Goal: Information Seeking & Learning: Learn about a topic

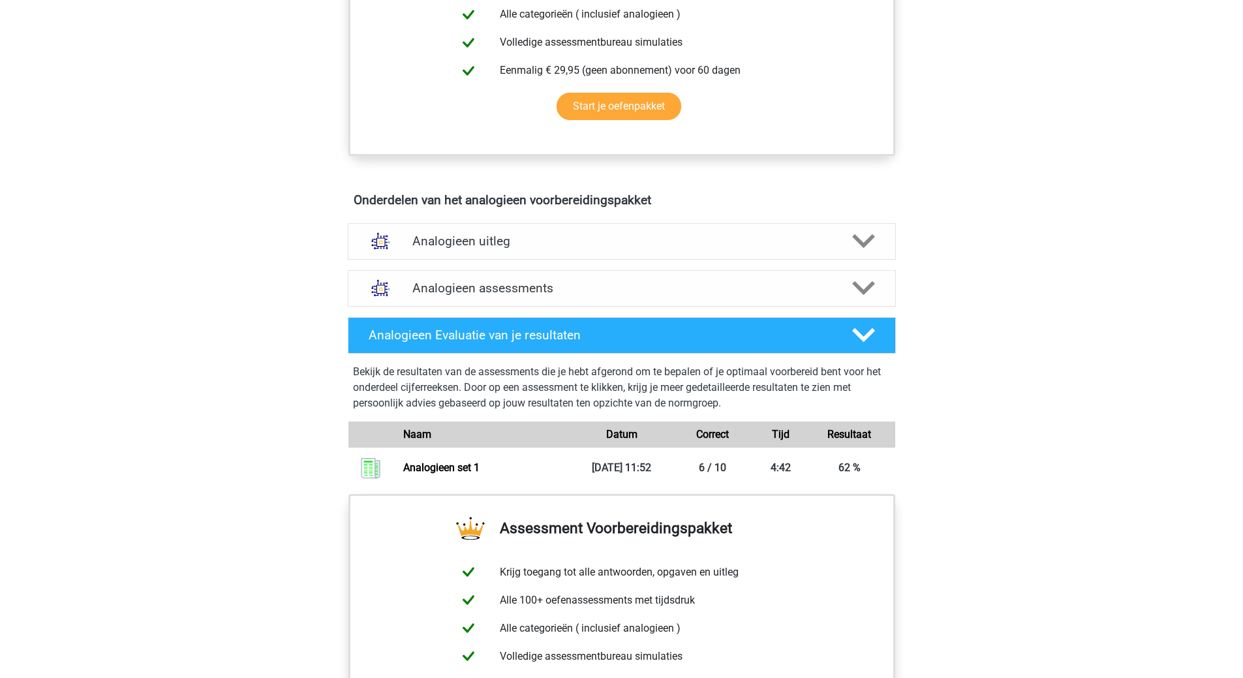
scroll to position [718, 0]
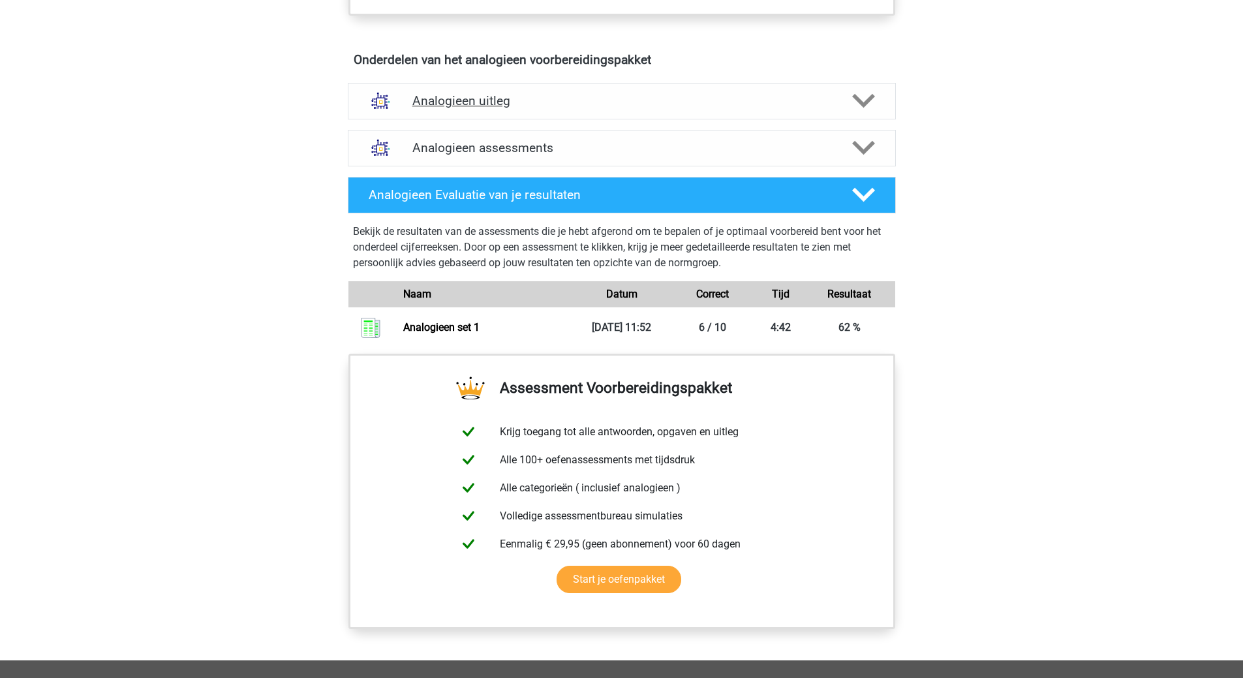
click at [864, 102] on polygon at bounding box center [863, 101] width 23 height 14
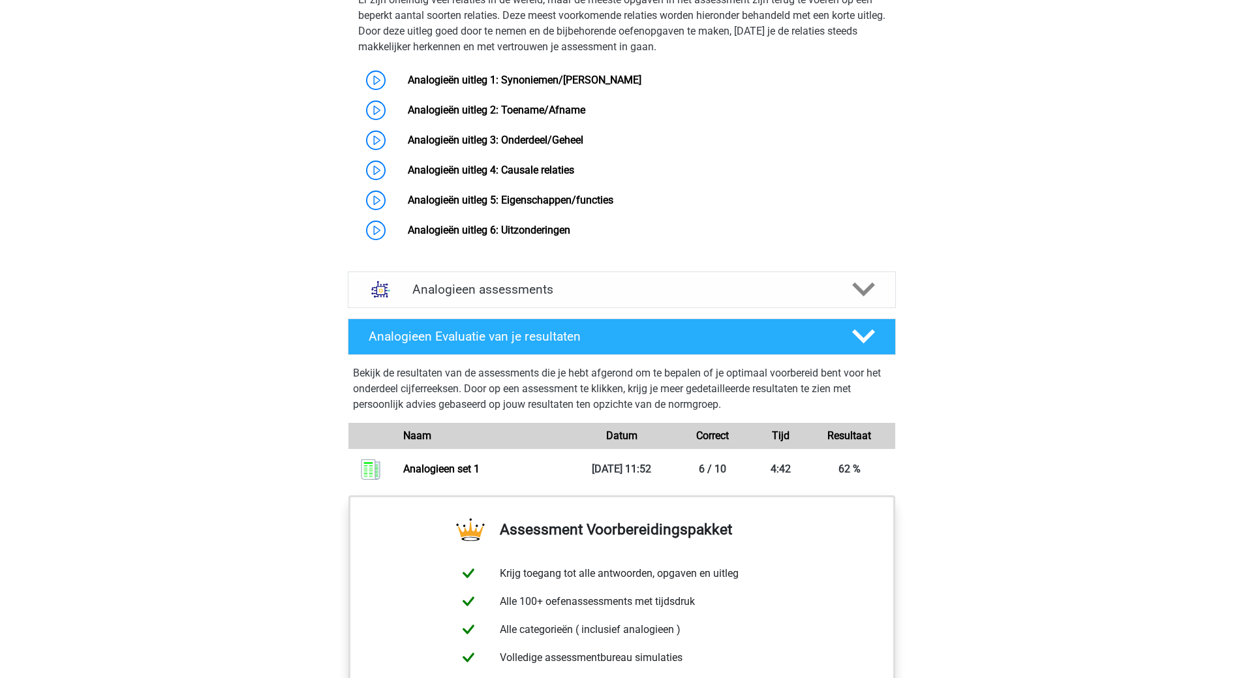
scroll to position [978, 0]
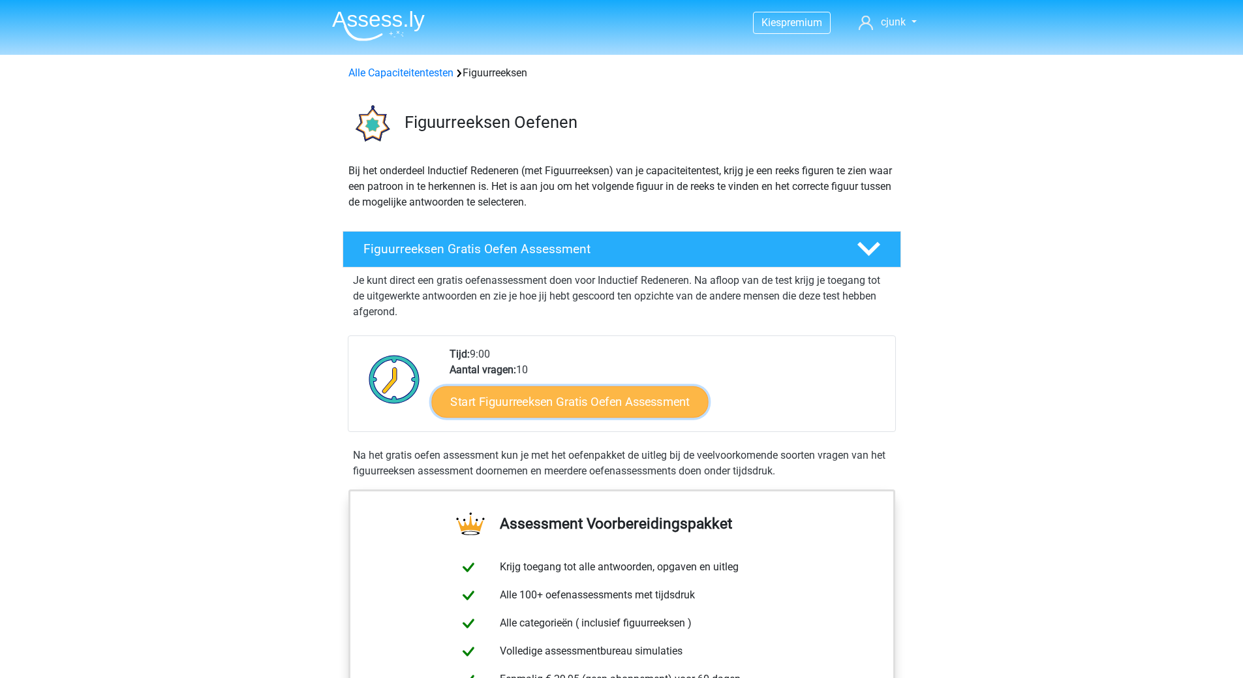
click at [667, 397] on link "Start Figuurreeksen Gratis Oefen Assessment" at bounding box center [569, 401] width 277 height 31
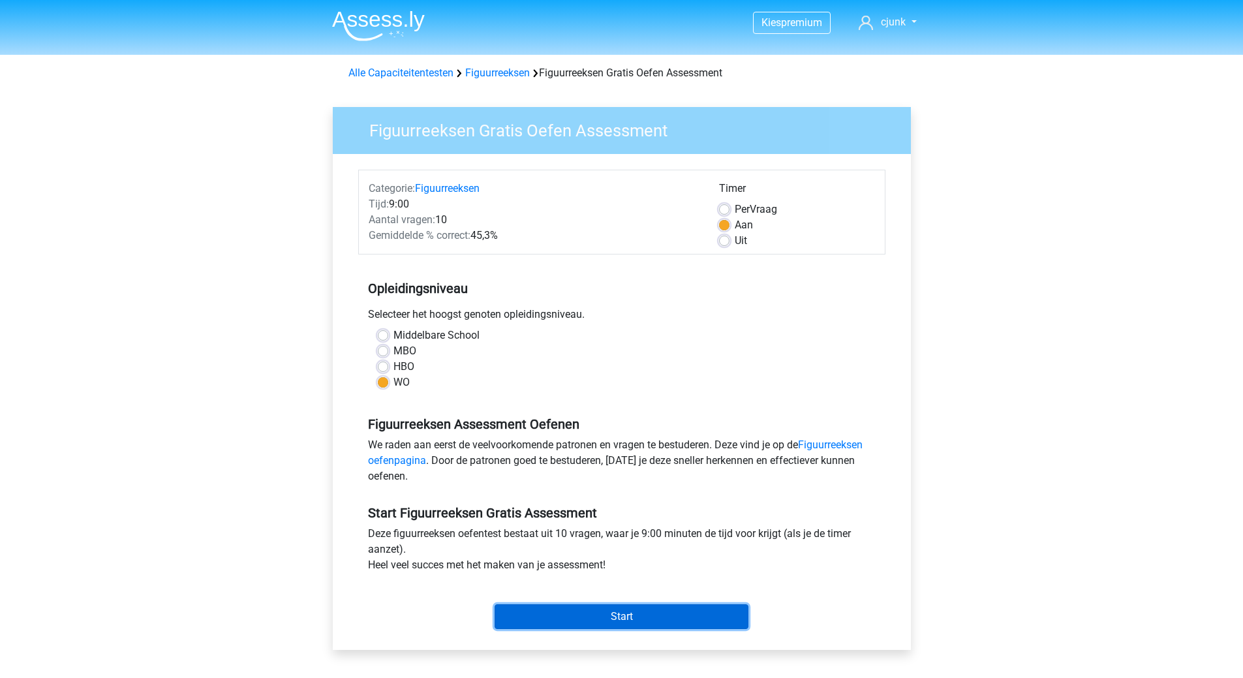
click at [695, 618] on input "Start" at bounding box center [621, 616] width 254 height 25
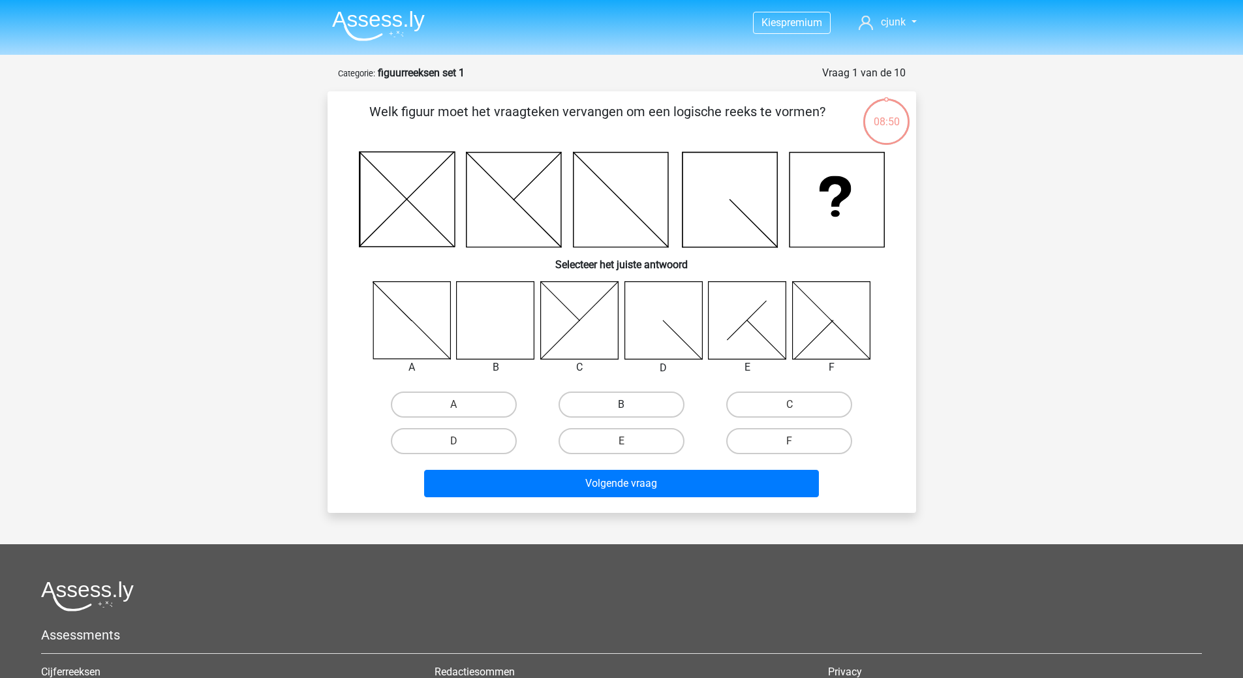
click at [609, 409] on label "B" at bounding box center [621, 404] width 126 height 26
click at [621, 409] on input "B" at bounding box center [625, 408] width 8 height 8
radio input "true"
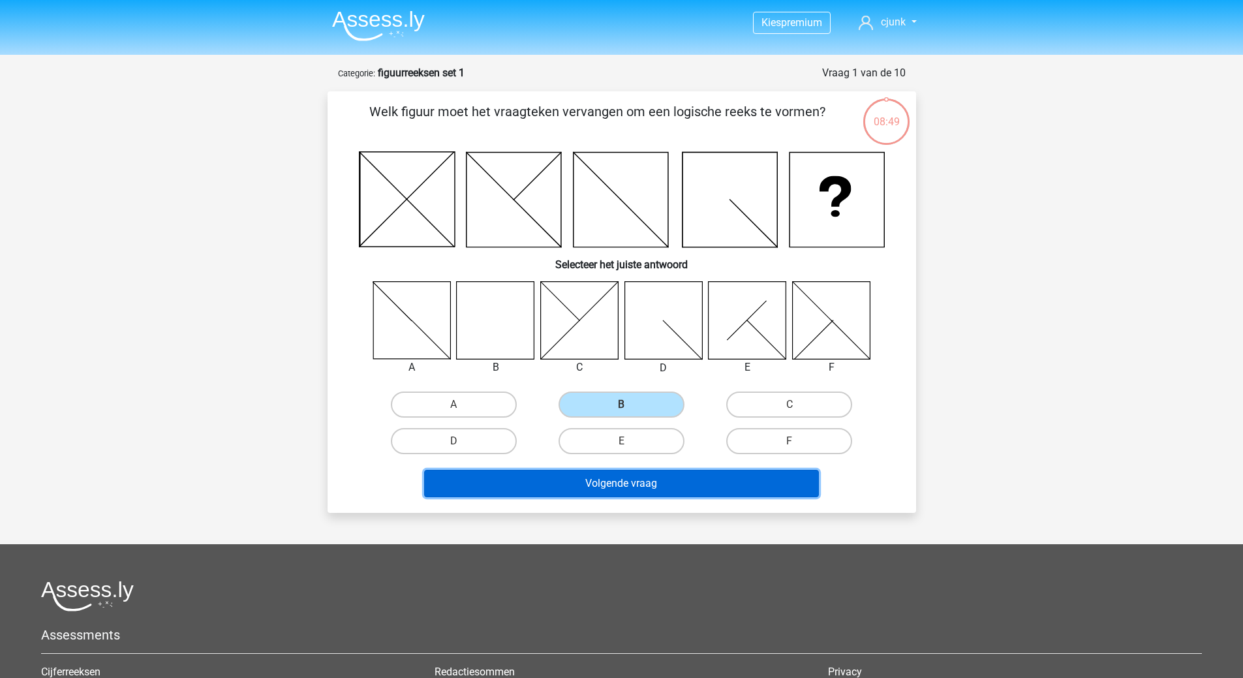
click at [648, 478] on button "Volgende vraag" at bounding box center [621, 483] width 395 height 27
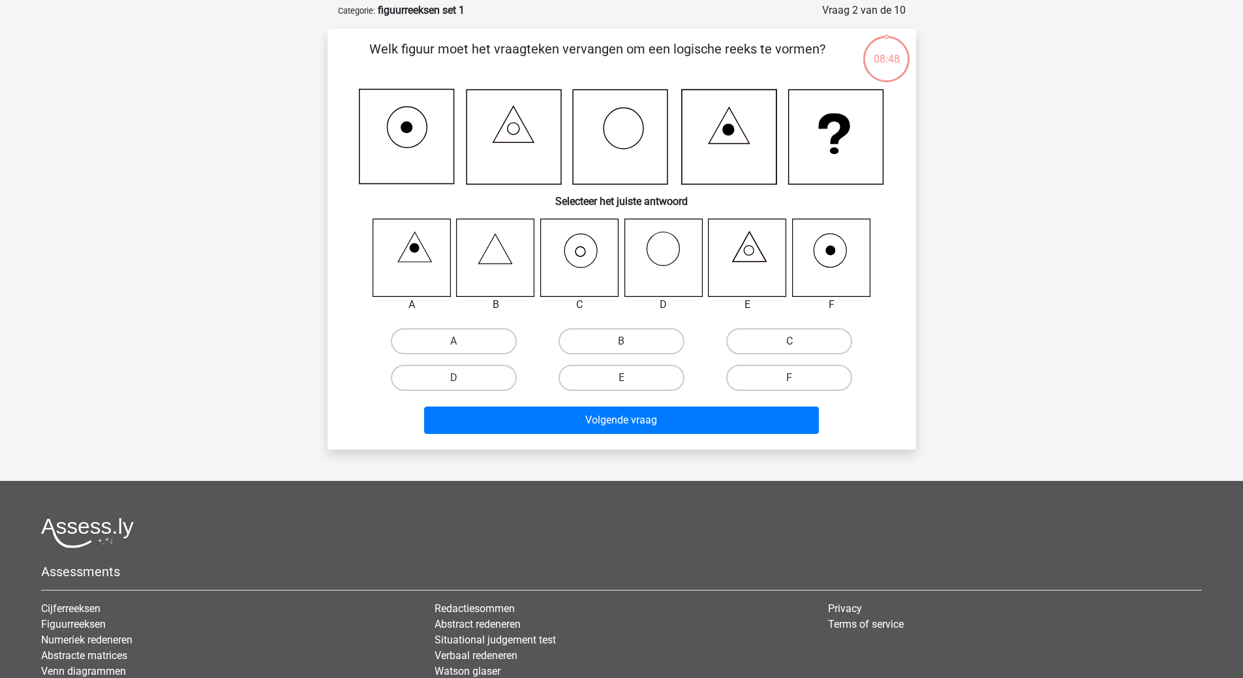
scroll to position [65, 0]
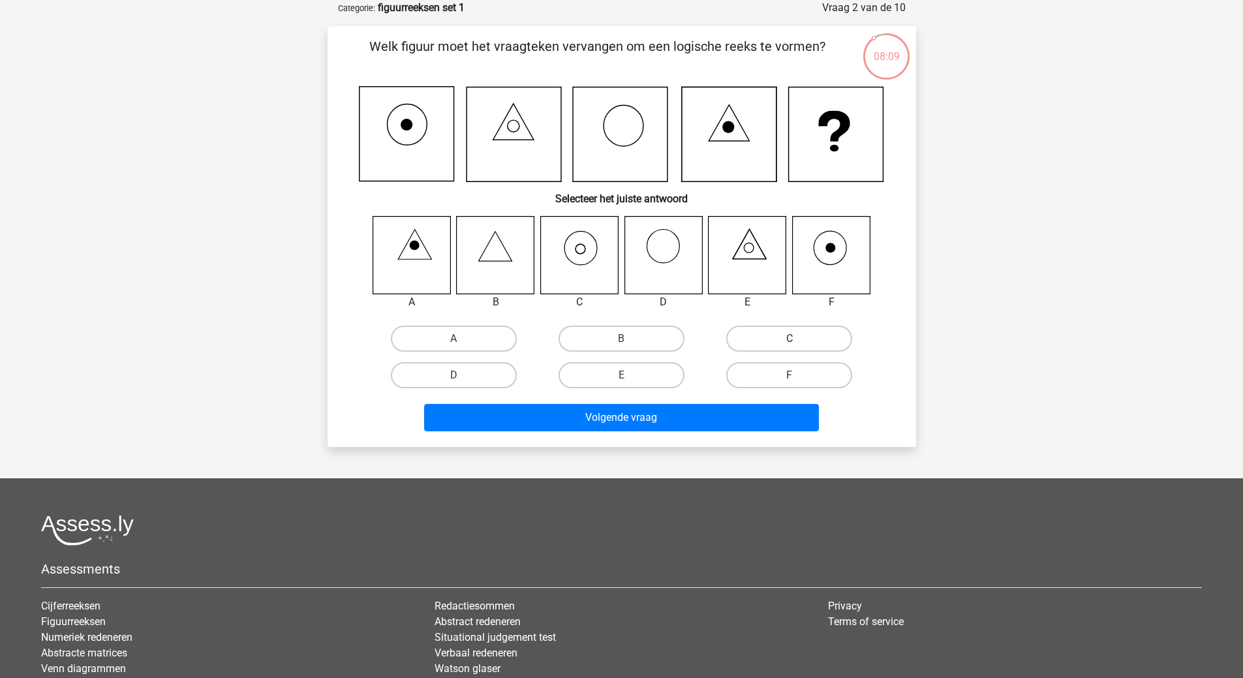
click at [744, 333] on label "C" at bounding box center [789, 338] width 126 height 26
click at [789, 339] on input "C" at bounding box center [793, 343] width 8 height 8
radio input "true"
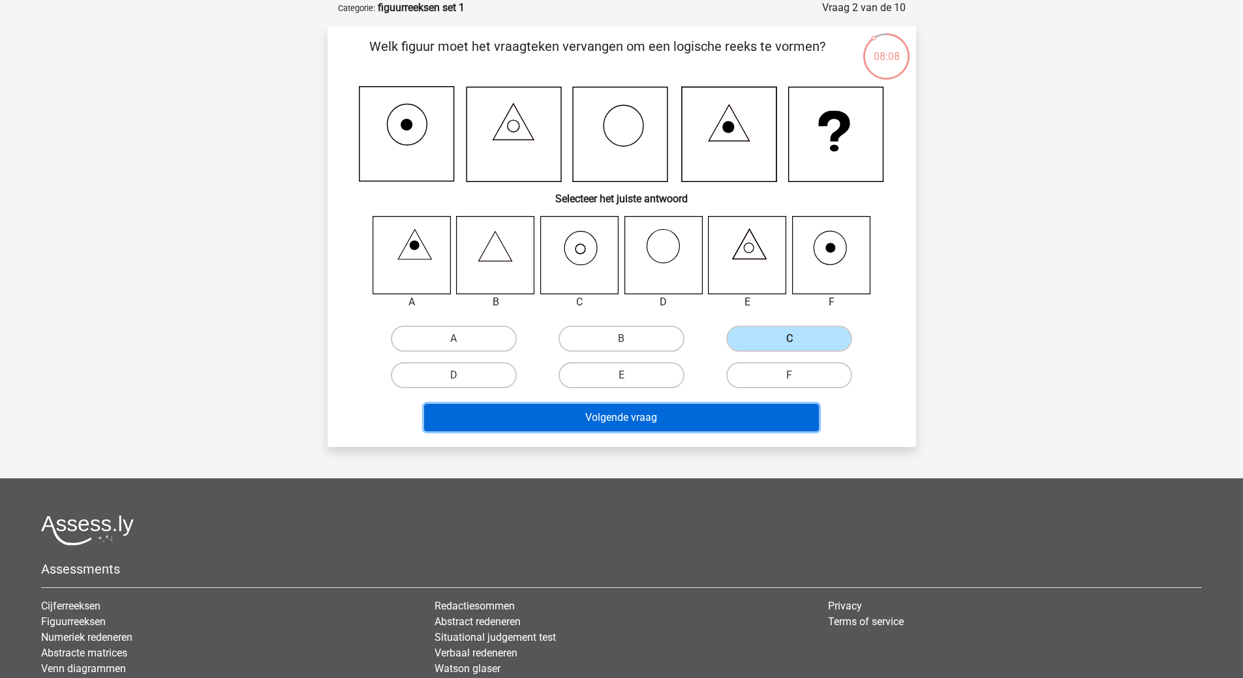
click at [647, 412] on button "Volgende vraag" at bounding box center [621, 417] width 395 height 27
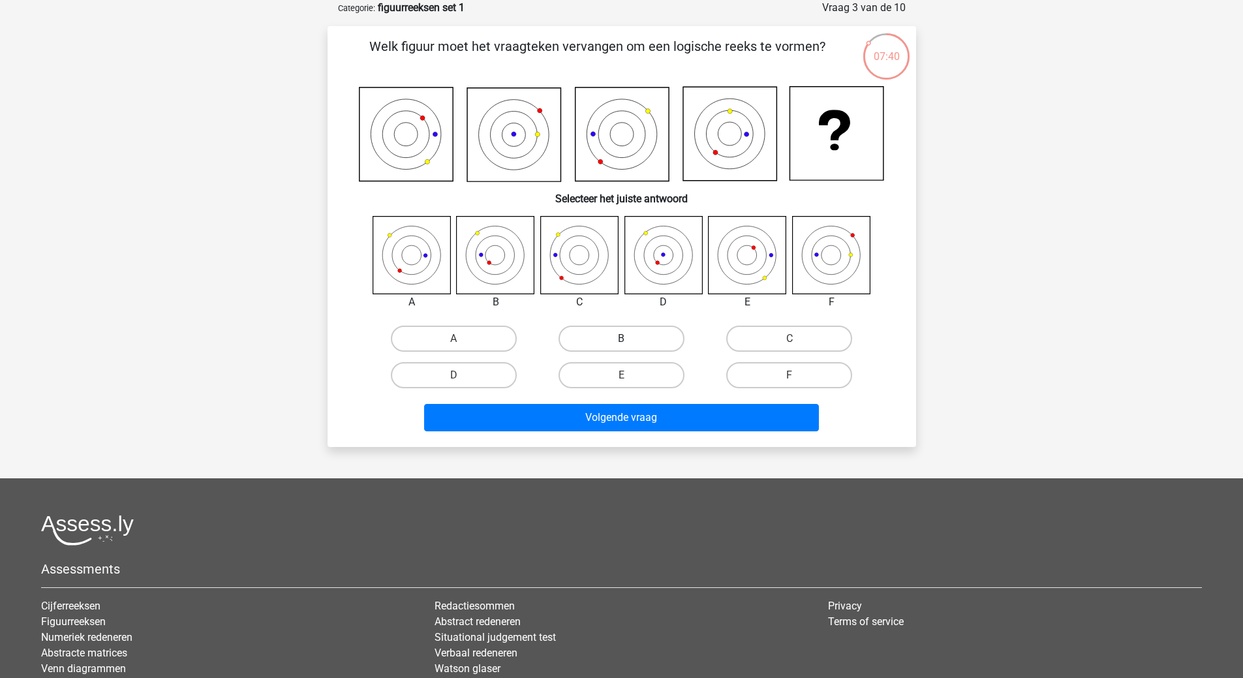
click at [621, 336] on label "B" at bounding box center [621, 338] width 126 height 26
click at [621, 339] on input "B" at bounding box center [625, 343] width 8 height 8
radio input "true"
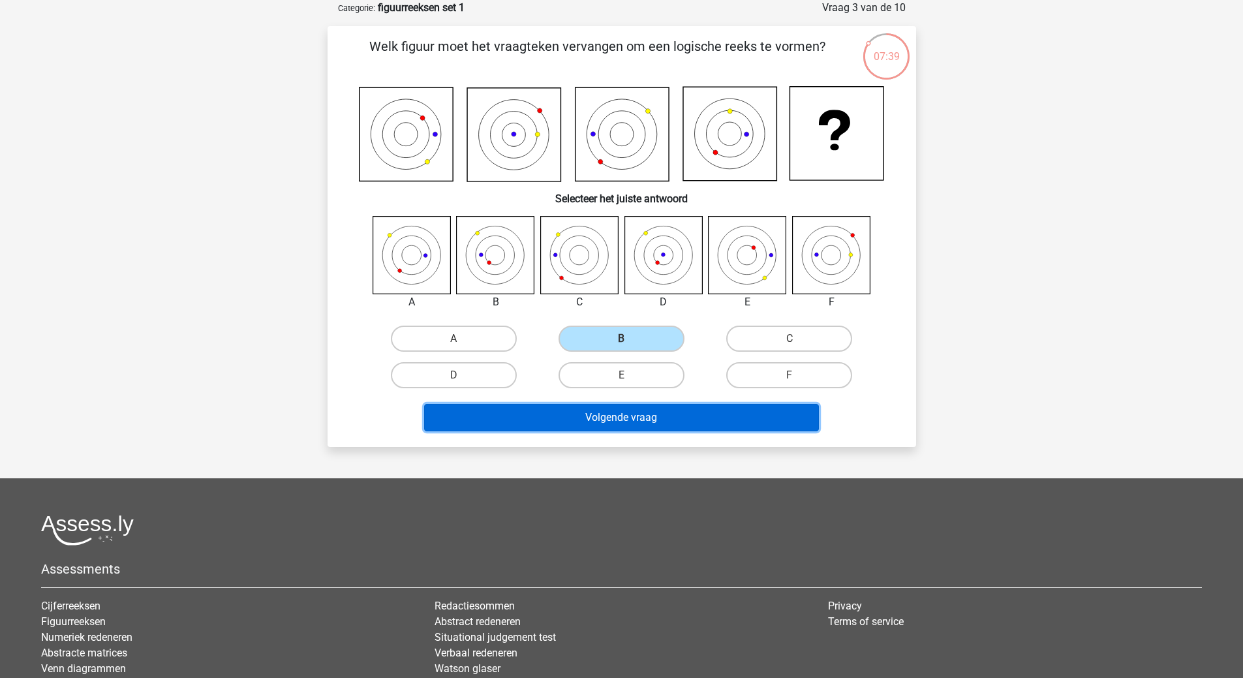
click at [682, 421] on button "Volgende vraag" at bounding box center [621, 417] width 395 height 27
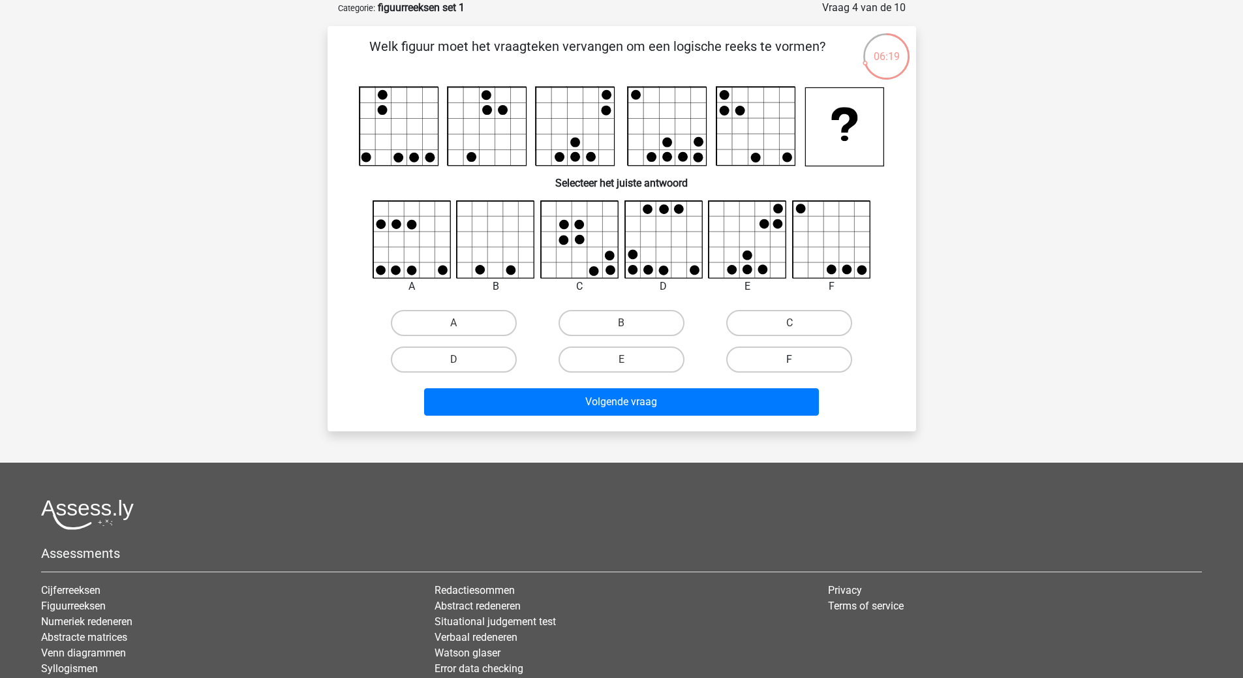
click at [813, 351] on label "F" at bounding box center [789, 359] width 126 height 26
click at [798, 359] on input "F" at bounding box center [793, 363] width 8 height 8
radio input "true"
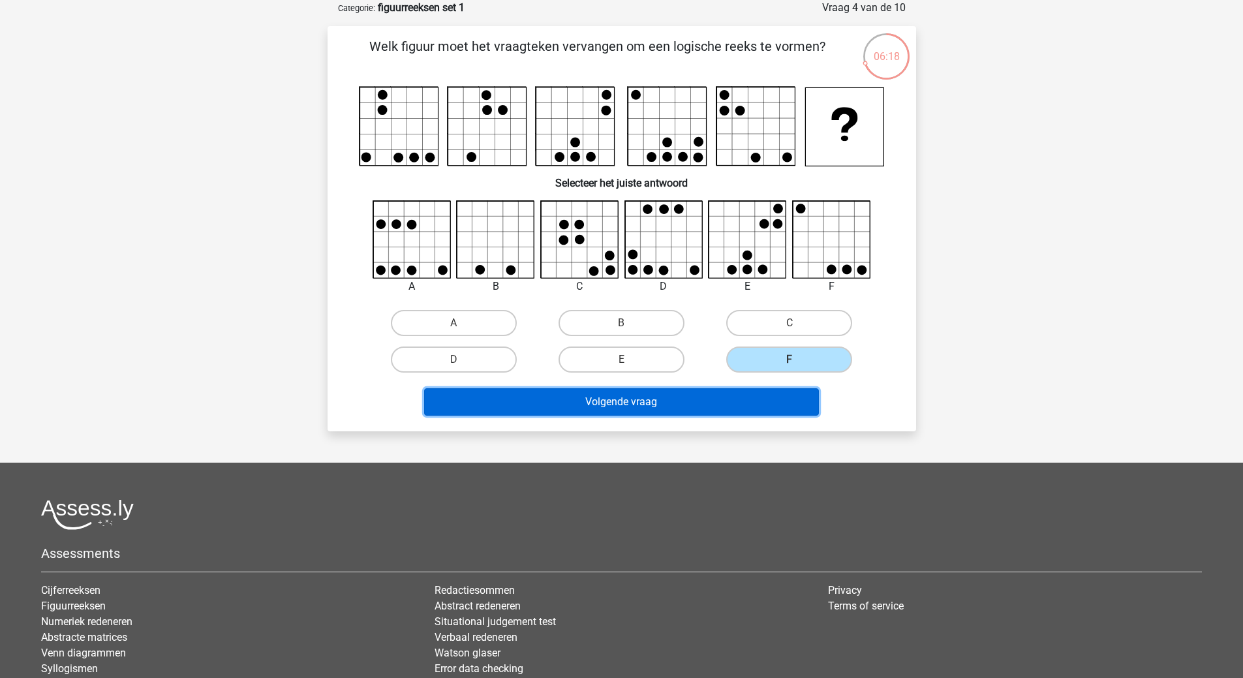
click at [706, 398] on button "Volgende vraag" at bounding box center [621, 401] width 395 height 27
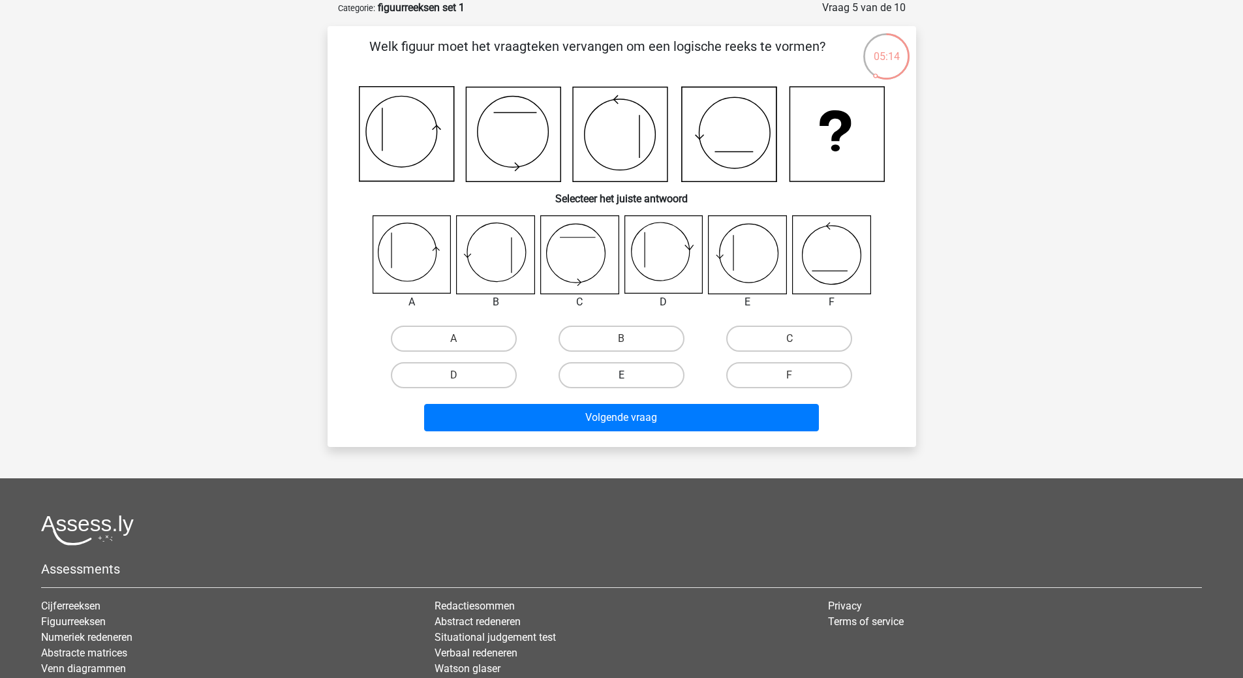
click at [615, 375] on label "E" at bounding box center [621, 375] width 126 height 26
click at [621, 375] on input "E" at bounding box center [625, 379] width 8 height 8
radio input "true"
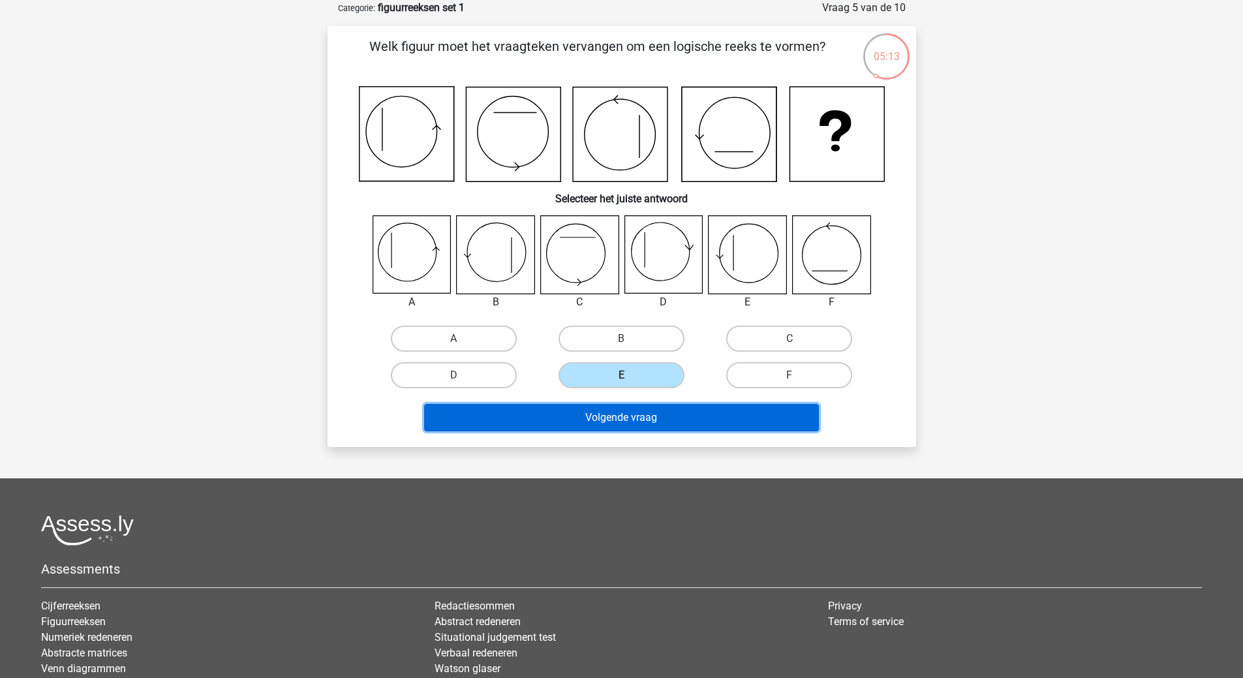
click at [622, 418] on button "Volgende vraag" at bounding box center [621, 417] width 395 height 27
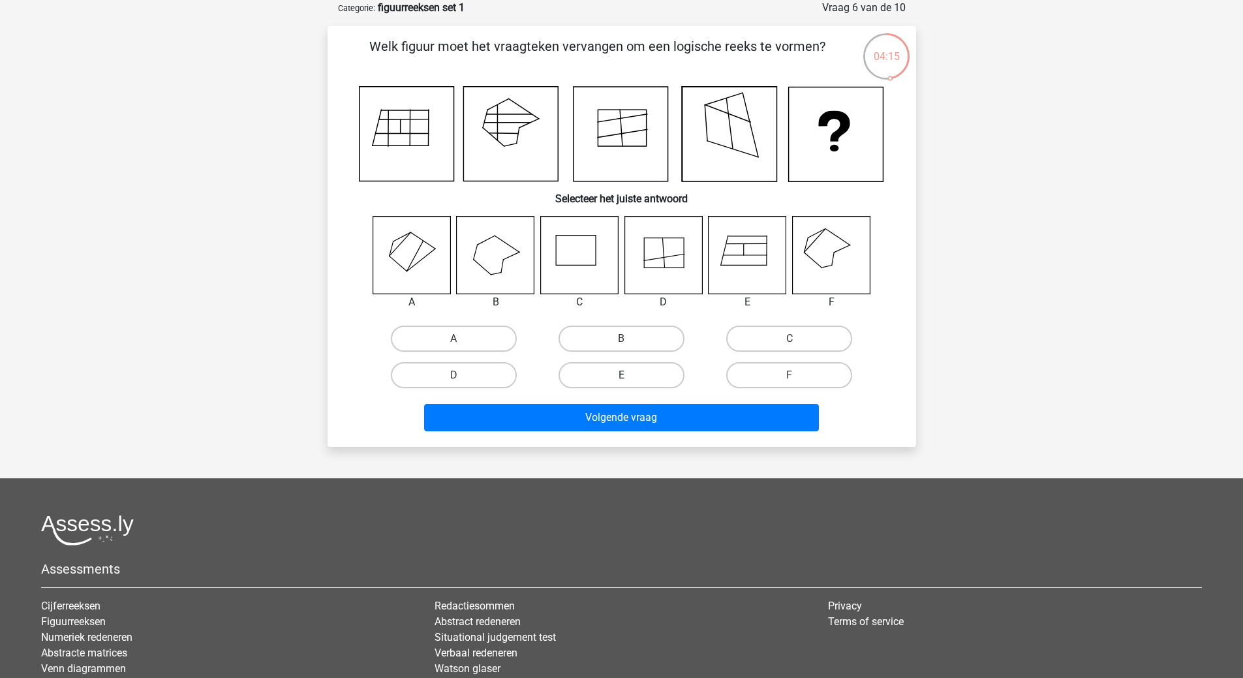
click at [638, 376] on label "E" at bounding box center [621, 375] width 126 height 26
click at [629, 376] on input "E" at bounding box center [625, 379] width 8 height 8
radio input "true"
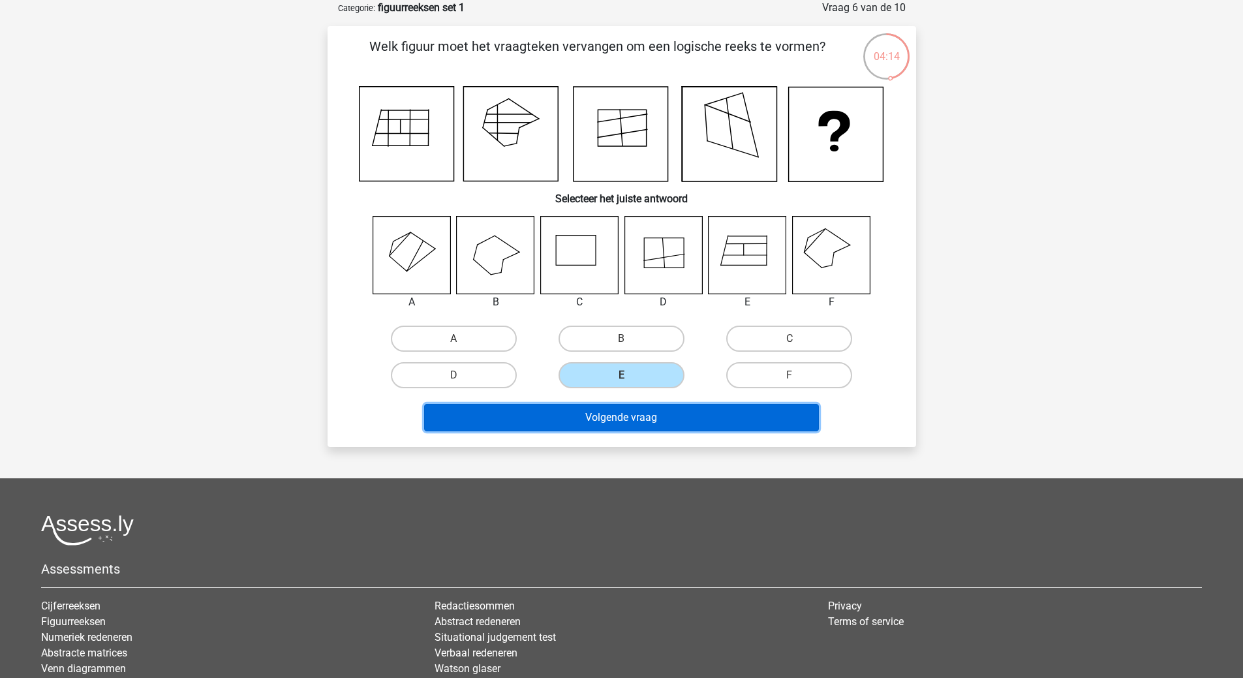
click at [648, 416] on button "Volgende vraag" at bounding box center [621, 417] width 395 height 27
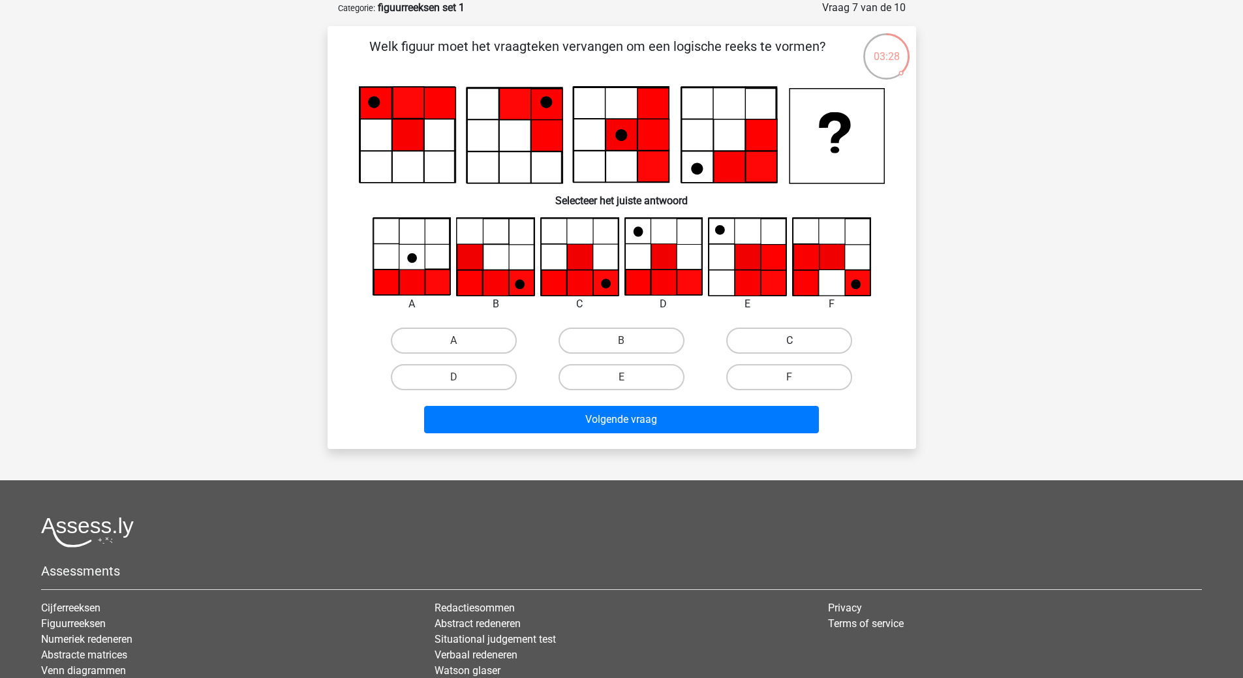
click at [757, 331] on label "C" at bounding box center [789, 340] width 126 height 26
click at [789, 340] on input "C" at bounding box center [793, 344] width 8 height 8
radio input "true"
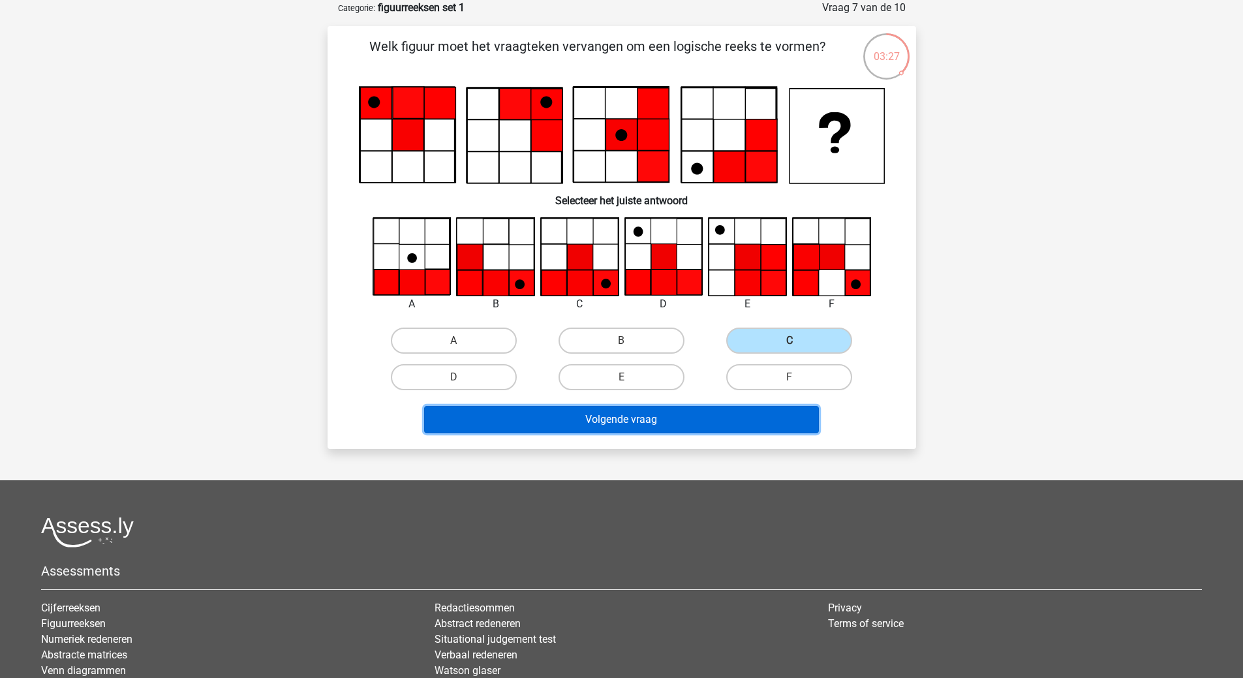
click at [666, 415] on button "Volgende vraag" at bounding box center [621, 419] width 395 height 27
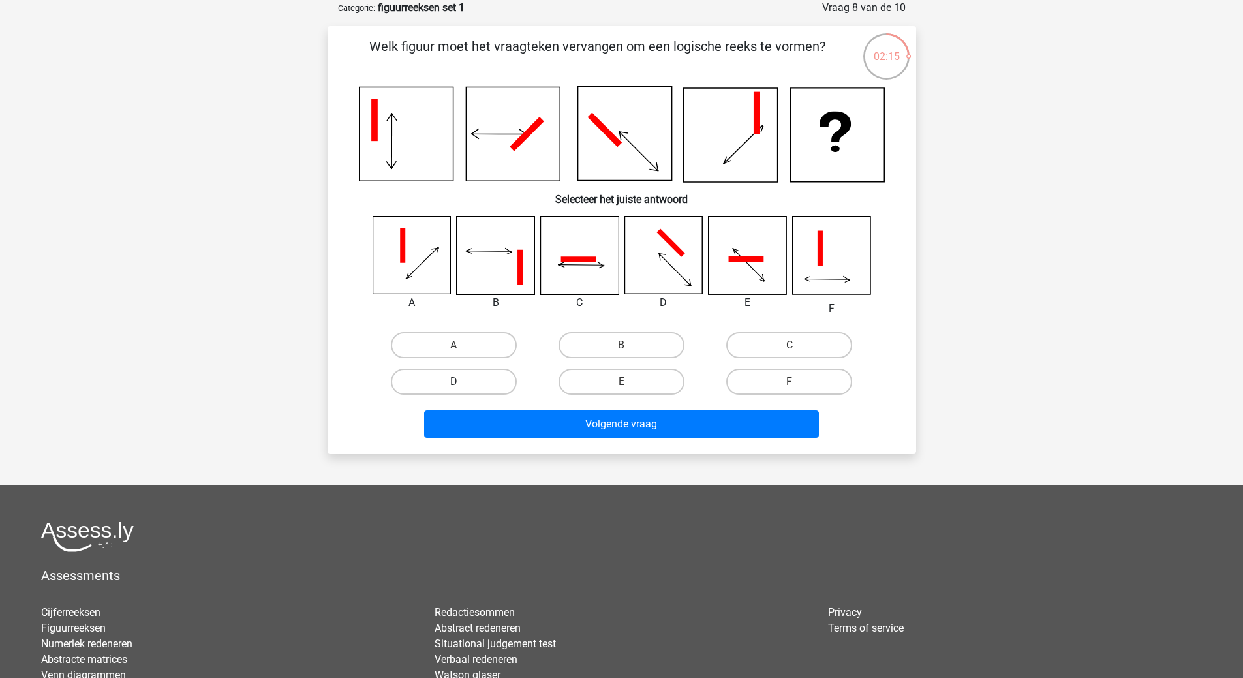
click at [492, 386] on label "D" at bounding box center [454, 382] width 126 height 26
click at [462, 386] on input "D" at bounding box center [457, 386] width 8 height 8
radio input "true"
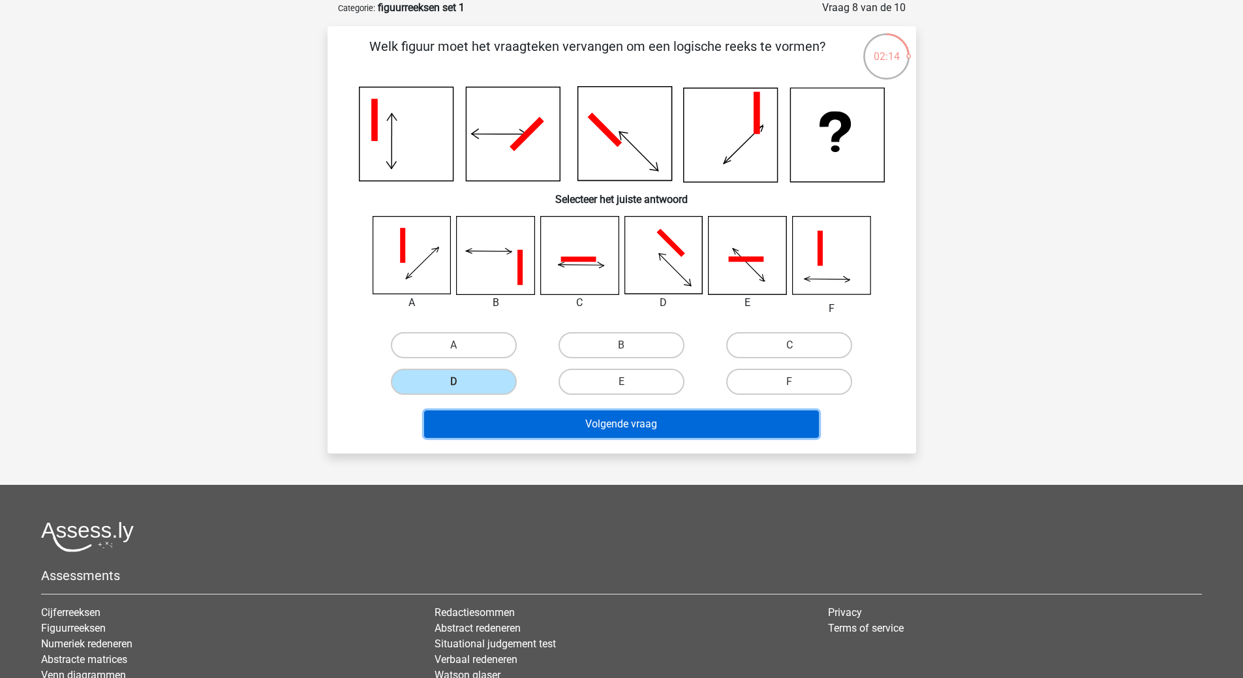
click at [581, 428] on button "Volgende vraag" at bounding box center [621, 423] width 395 height 27
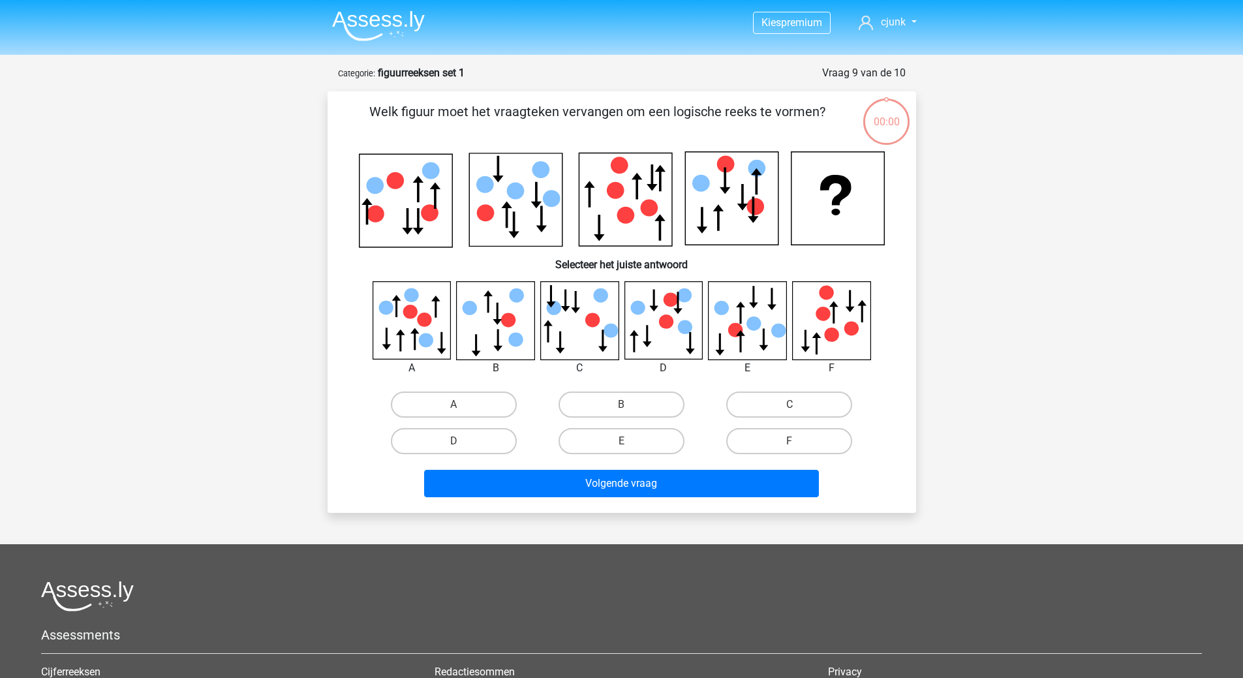
scroll to position [65, 0]
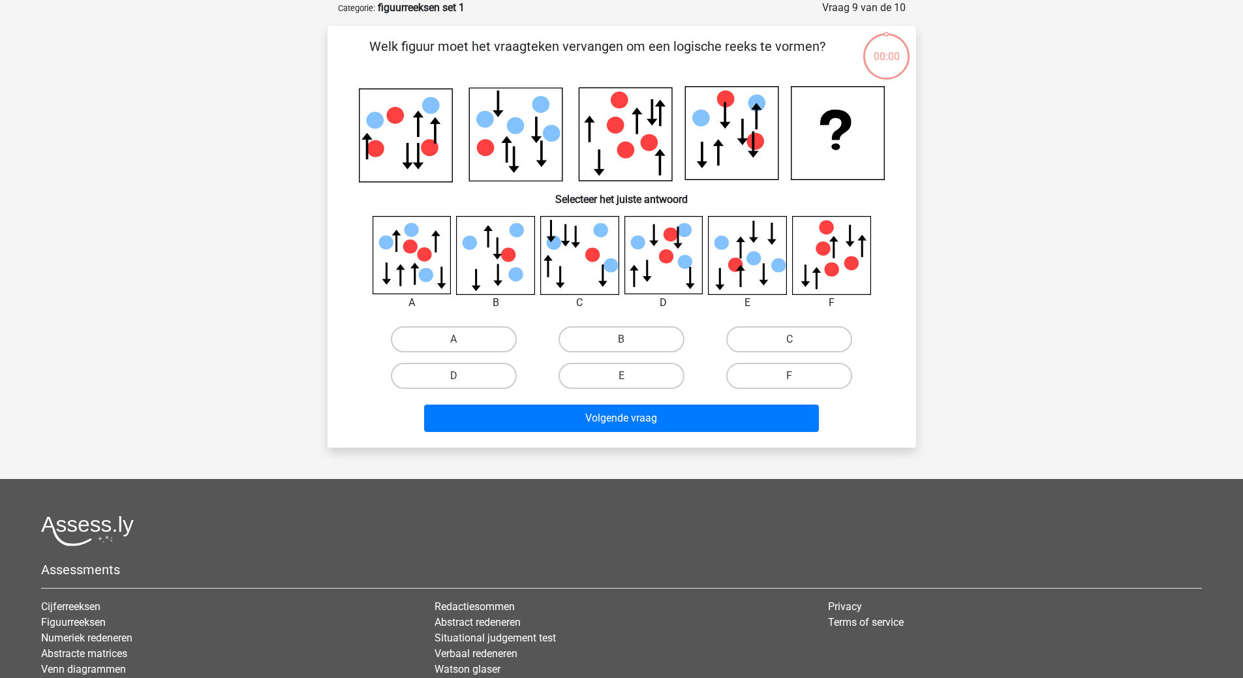
click at [511, 279] on icon at bounding box center [515, 274] width 14 height 14
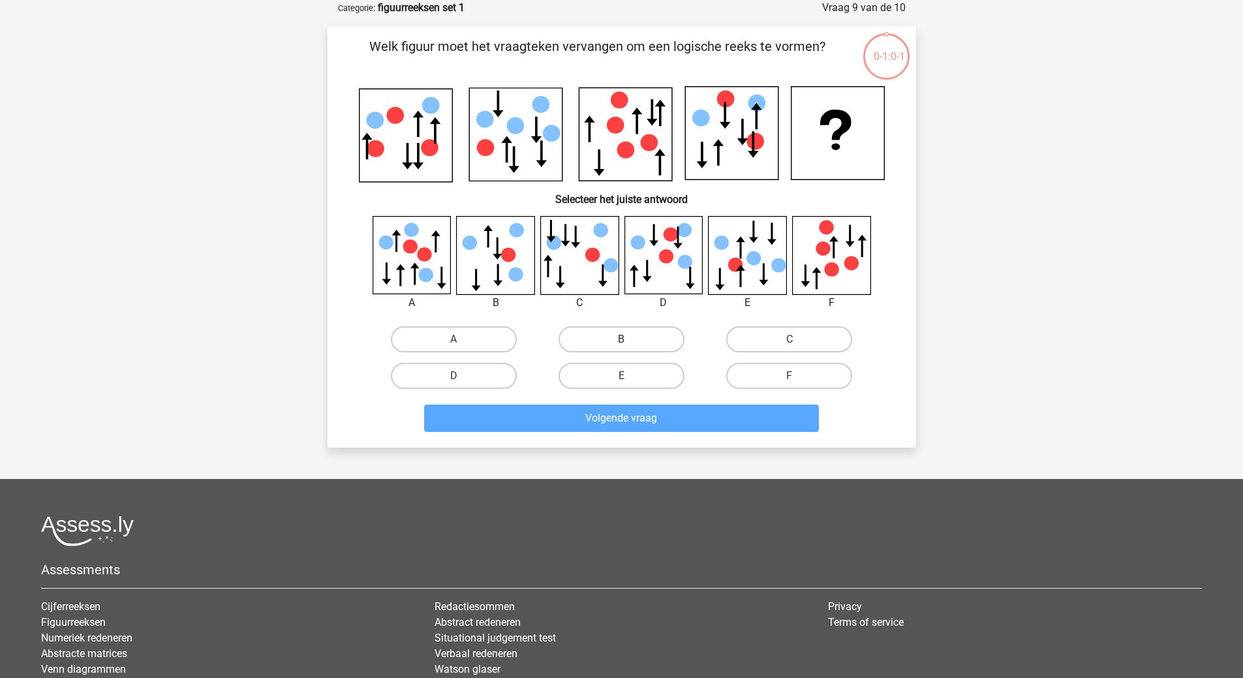
click at [612, 331] on label "B" at bounding box center [621, 339] width 126 height 26
click at [621, 339] on input "B" at bounding box center [625, 343] width 8 height 8
radio input "true"
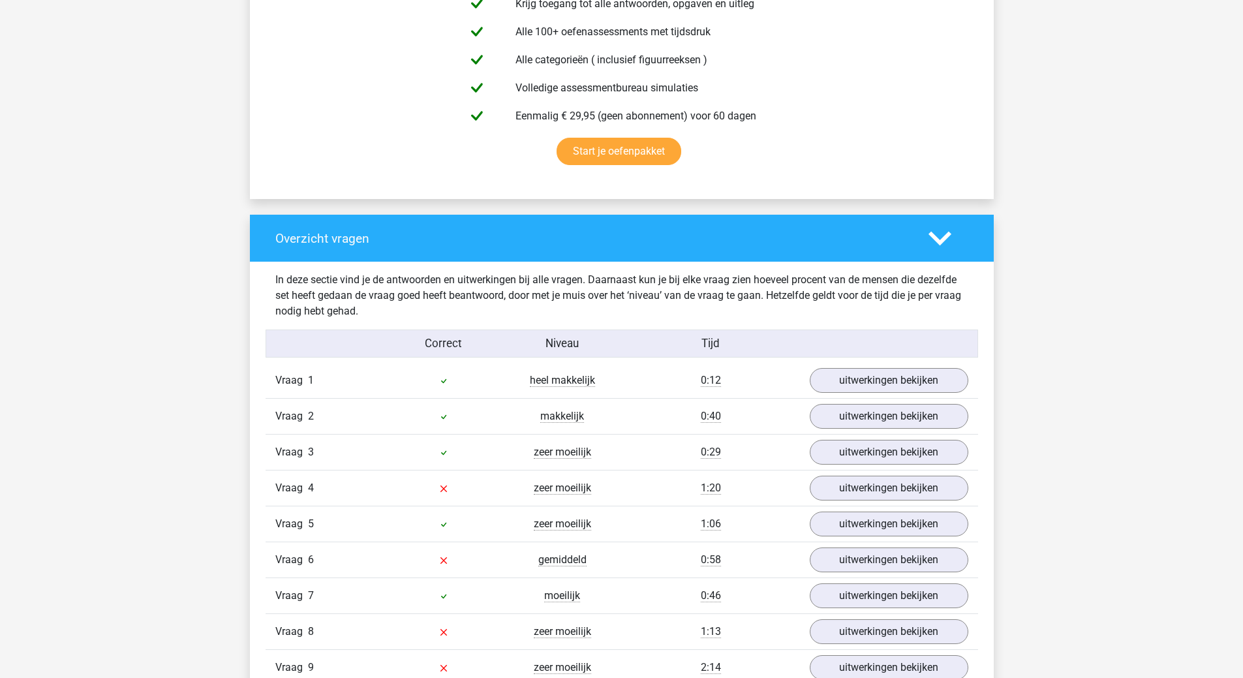
scroll to position [848, 0]
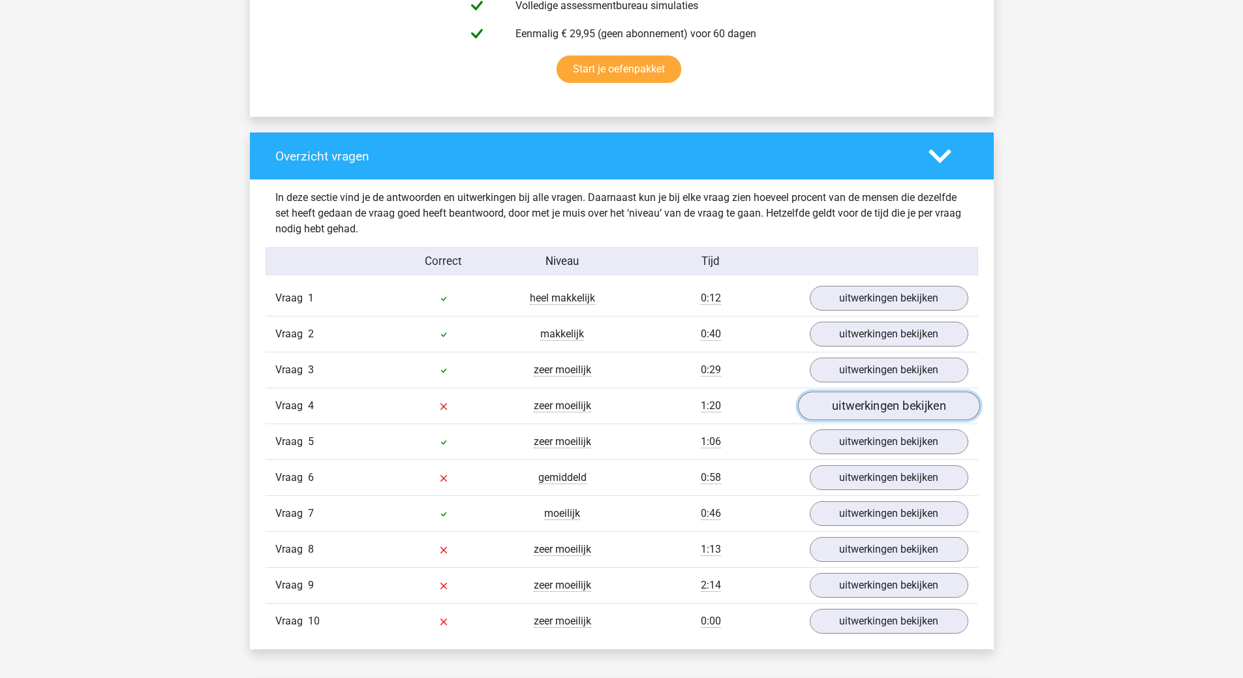
click at [847, 406] on link "uitwerkingen bekijken" at bounding box center [888, 406] width 182 height 29
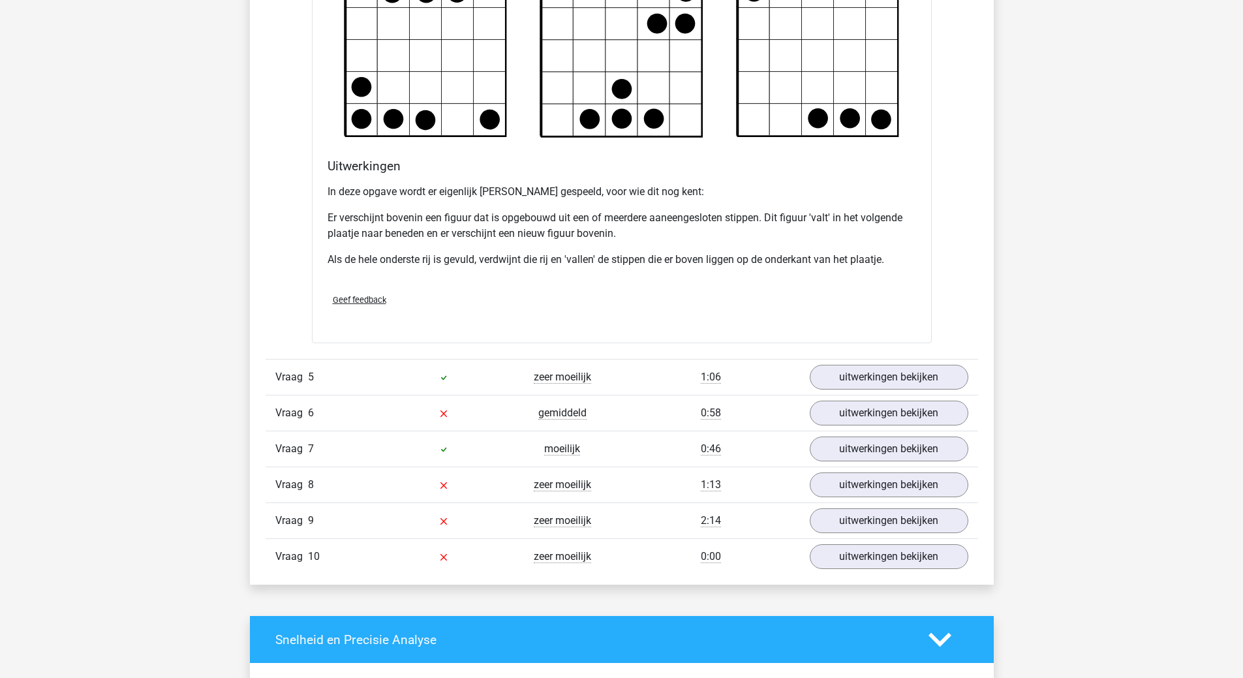
scroll to position [1696, 0]
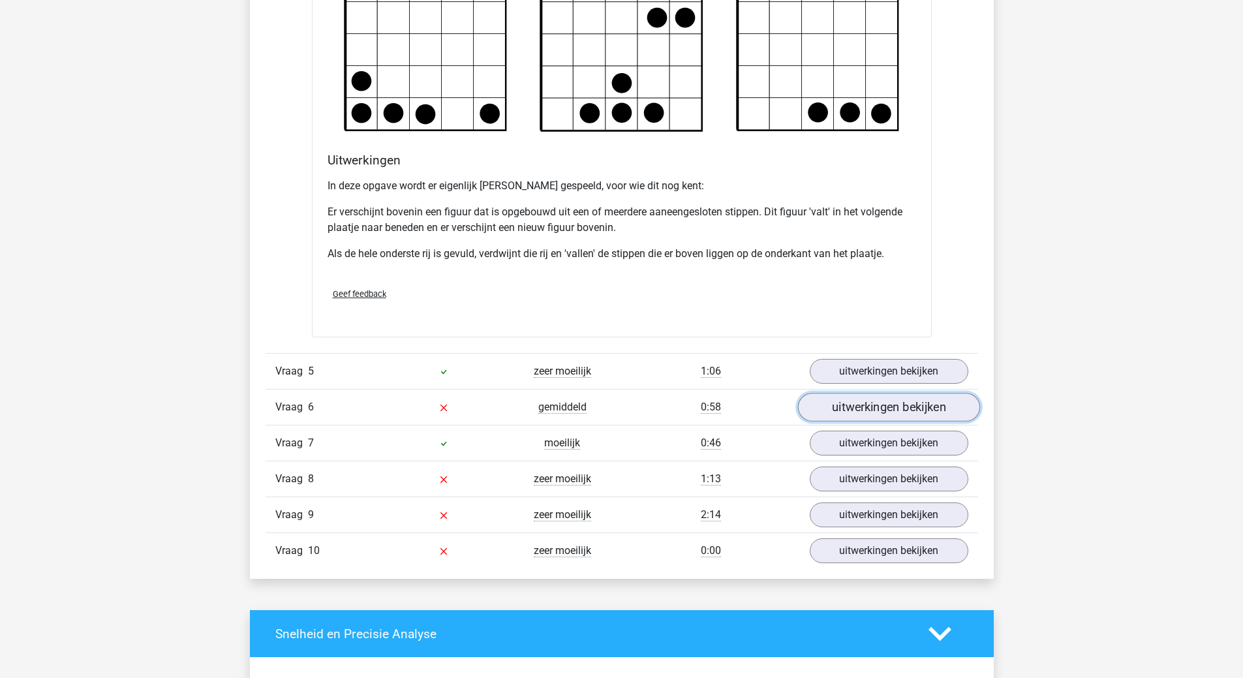
click at [939, 409] on link "uitwerkingen bekijken" at bounding box center [888, 407] width 182 height 29
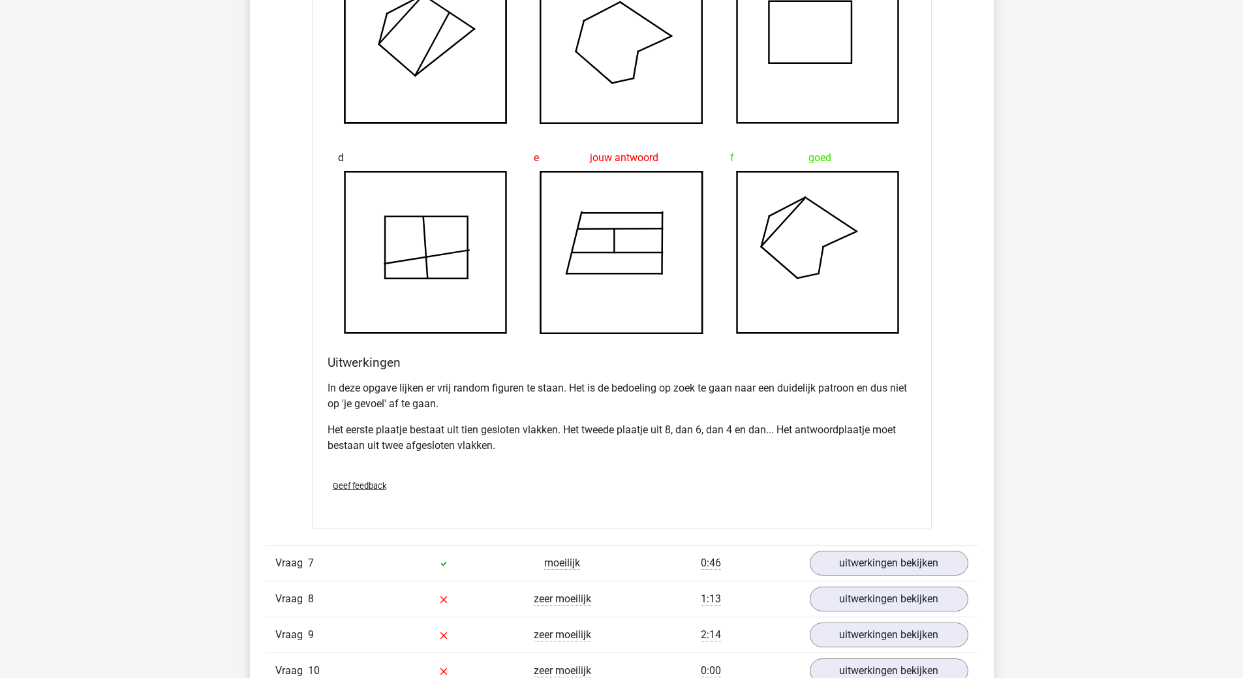
scroll to position [2413, 0]
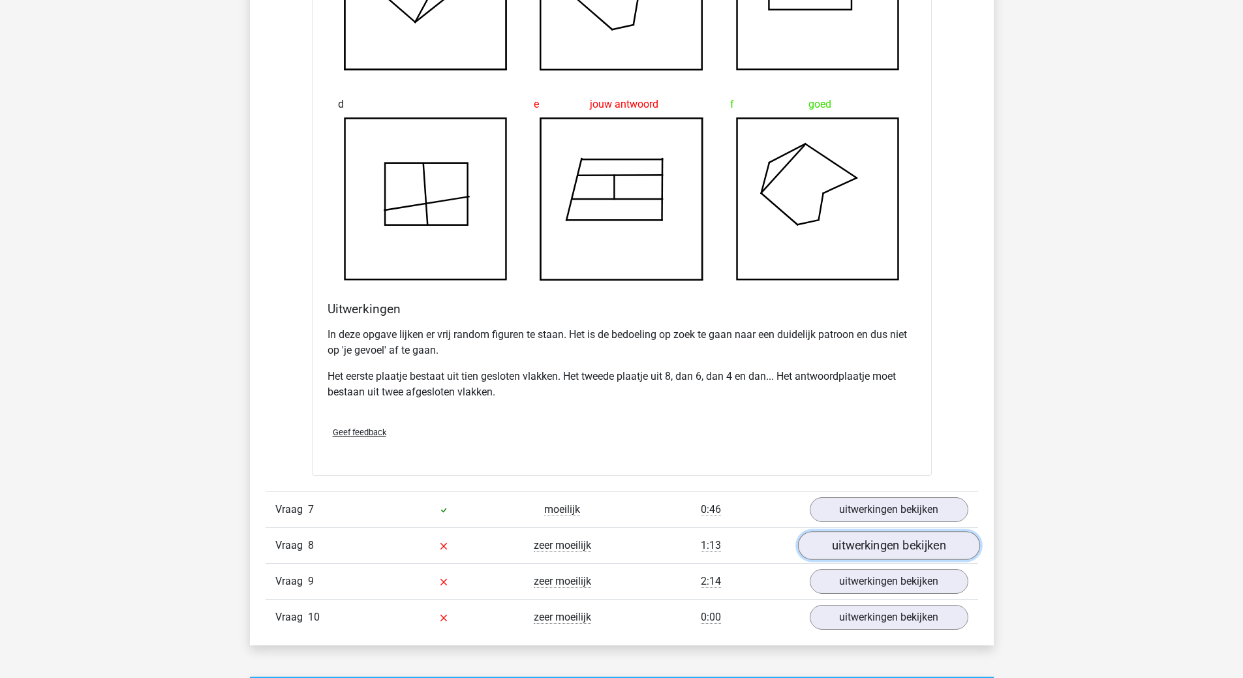
click at [928, 543] on link "uitwerkingen bekijken" at bounding box center [888, 545] width 182 height 29
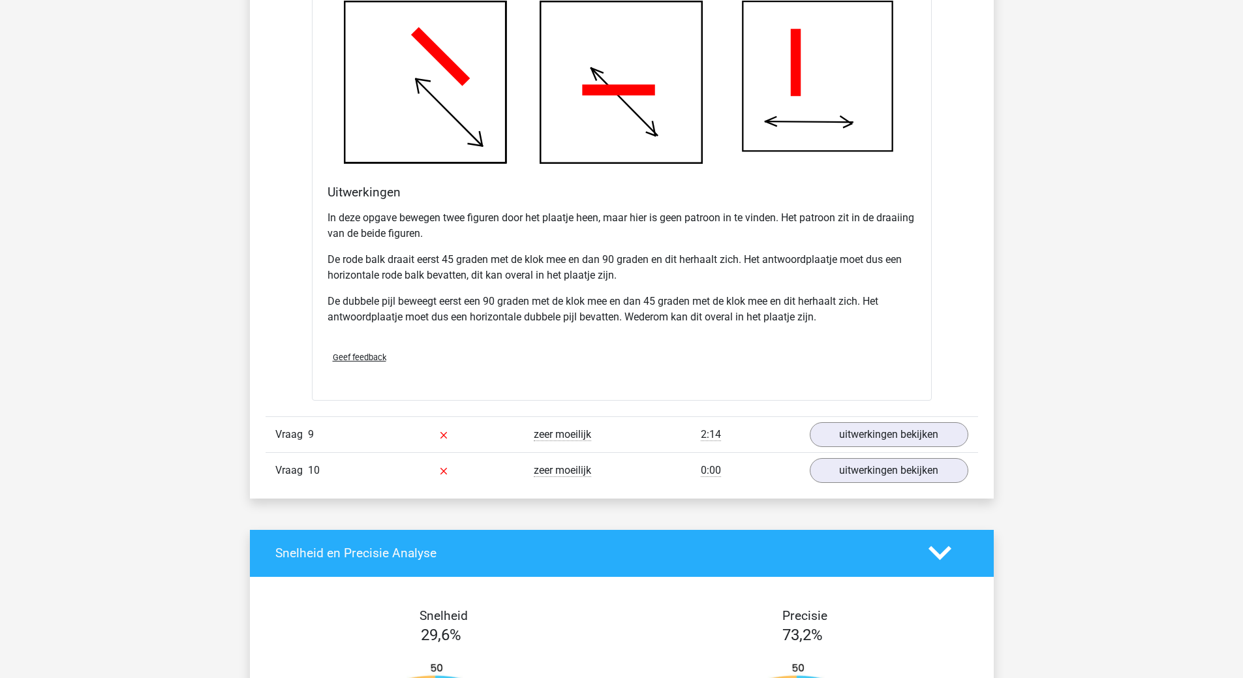
scroll to position [3457, 0]
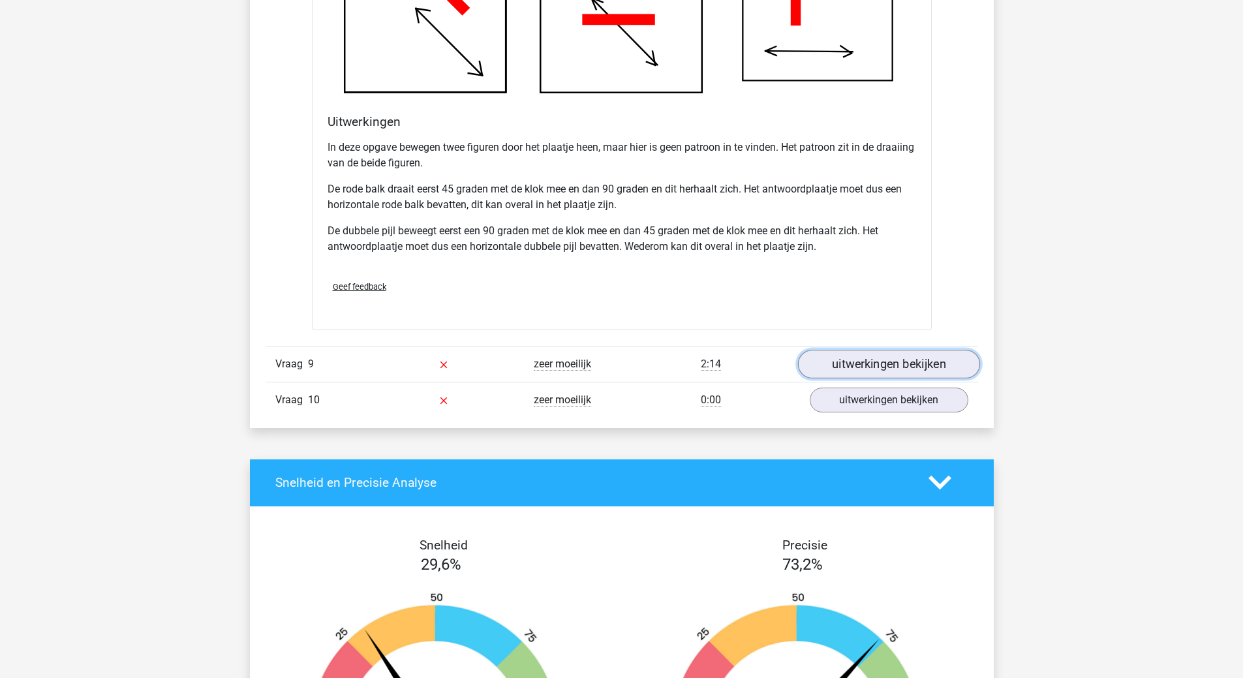
click at [895, 363] on link "uitwerkingen bekijken" at bounding box center [888, 364] width 182 height 29
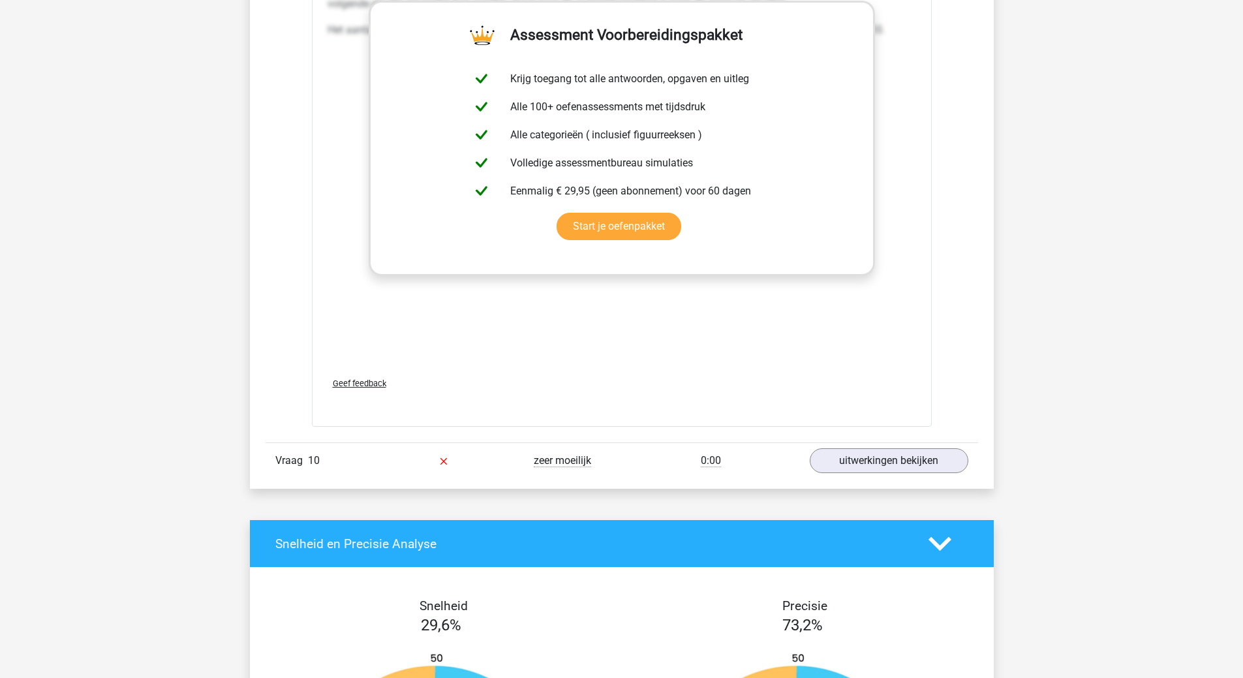
scroll to position [4501, 0]
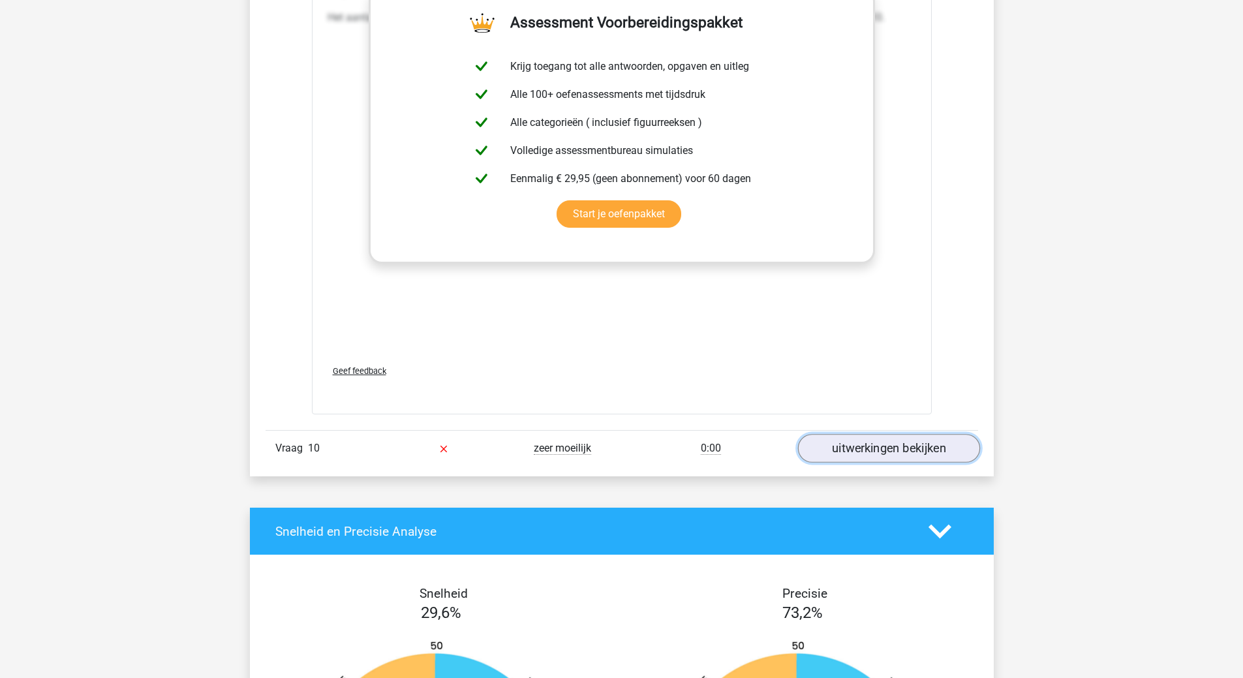
click at [943, 446] on link "uitwerkingen bekijken" at bounding box center [888, 448] width 182 height 29
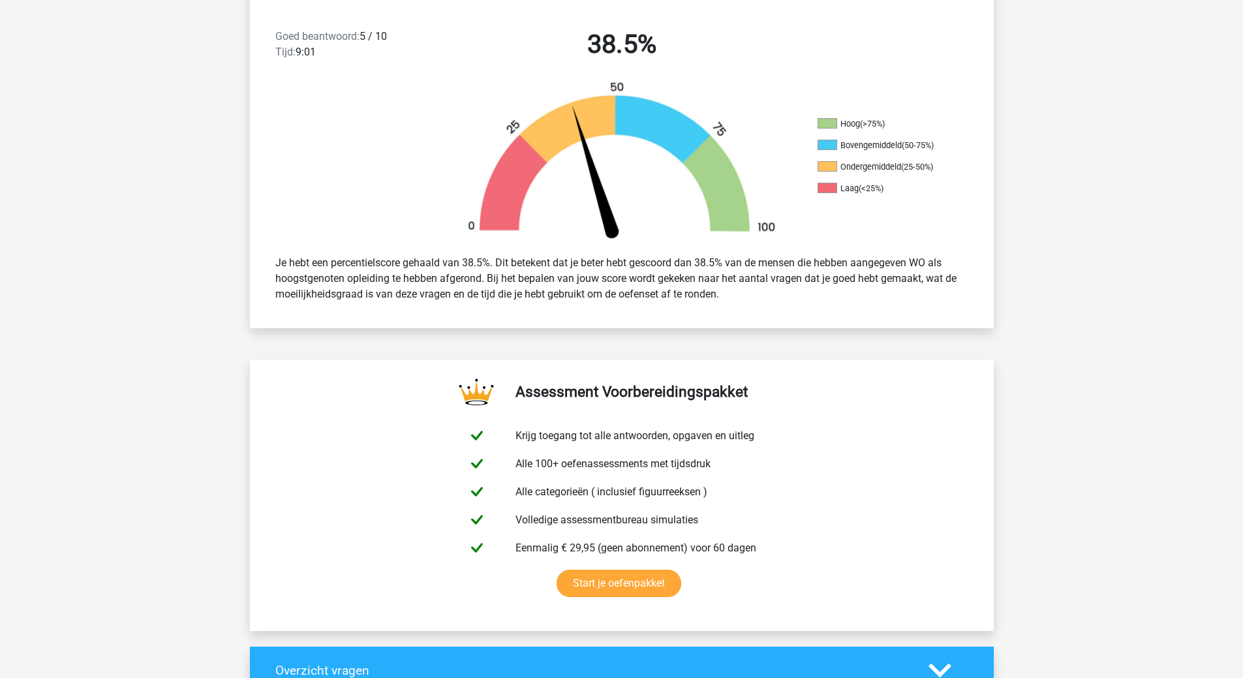
scroll to position [326, 0]
